Goal: Navigation & Orientation: Find specific page/section

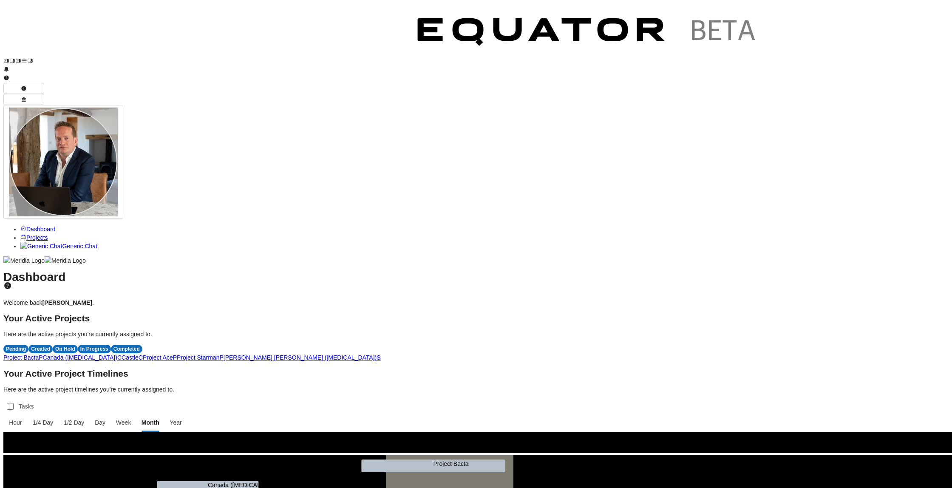
click at [43, 354] on span "P" at bounding box center [41, 357] width 4 height 7
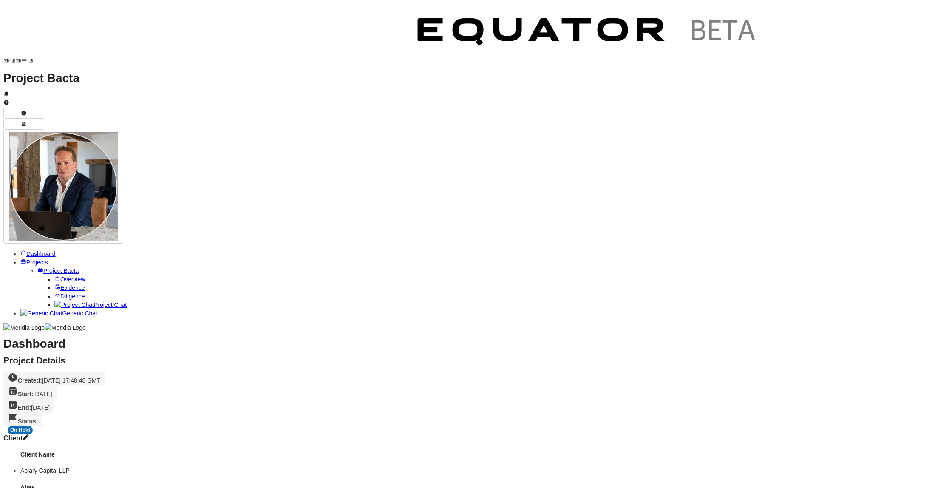
click at [45, 259] on span "Projects" at bounding box center [37, 262] width 22 height 7
